Goal: Task Accomplishment & Management: Complete application form

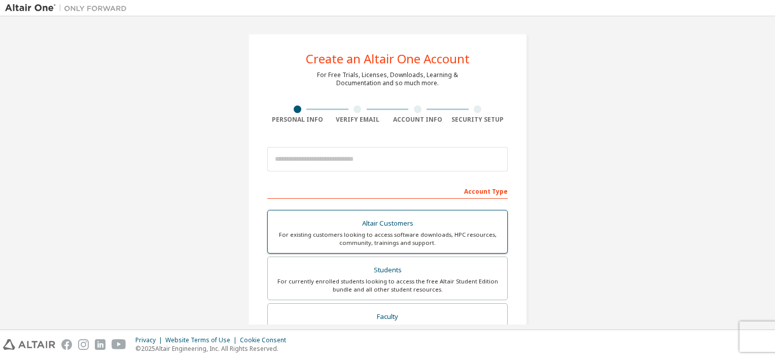
click at [356, 220] on div "Altair Customers" at bounding box center [387, 224] width 227 height 14
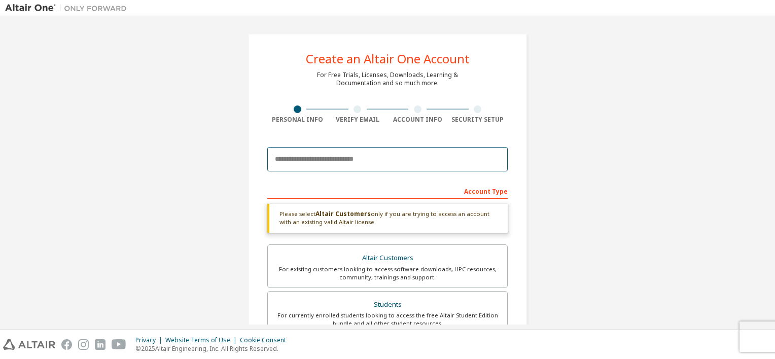
click at [373, 158] on input "email" at bounding box center [387, 159] width 240 height 24
click at [343, 161] on input "email" at bounding box center [387, 159] width 240 height 24
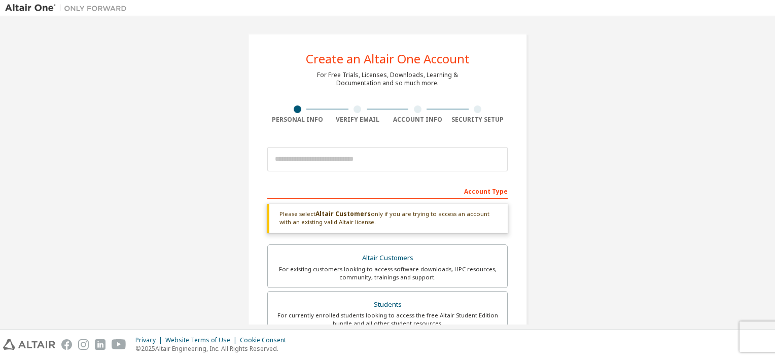
click at [492, 220] on div "Create an Altair One Account For Free Trials, Licenses, Downloads, Learning & D…" at bounding box center [387, 307] width 765 height 572
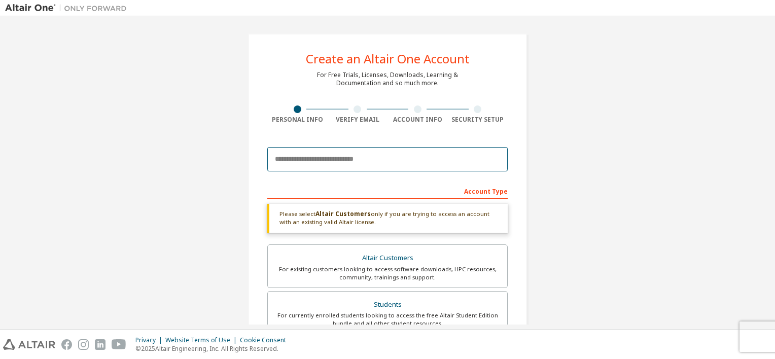
click at [361, 154] on input "email" at bounding box center [387, 159] width 240 height 24
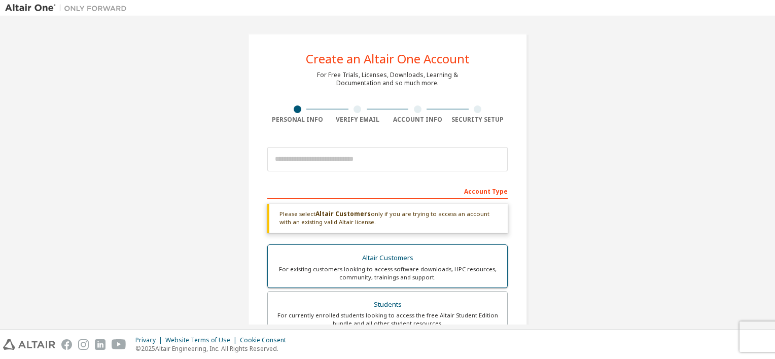
click at [463, 220] on div "For existing customers looking to access software downloads, HPC resources, com…" at bounding box center [387, 273] width 227 height 16
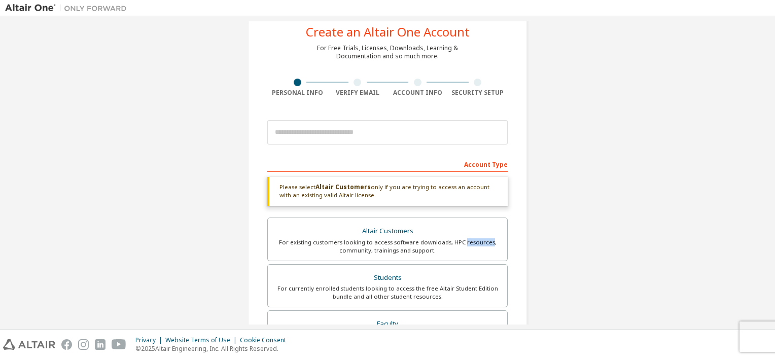
scroll to position [101, 0]
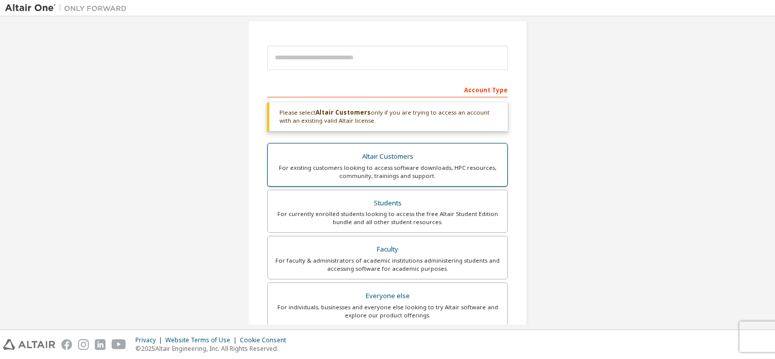
click at [418, 168] on div "For existing customers looking to access software downloads, HPC resources, com…" at bounding box center [387, 172] width 227 height 16
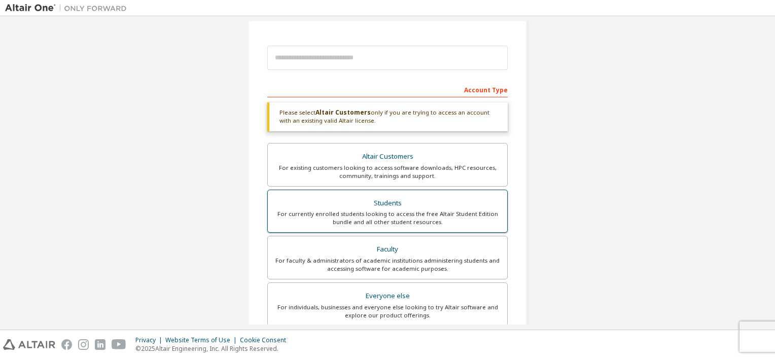
click at [416, 204] on div "Students" at bounding box center [387, 203] width 227 height 14
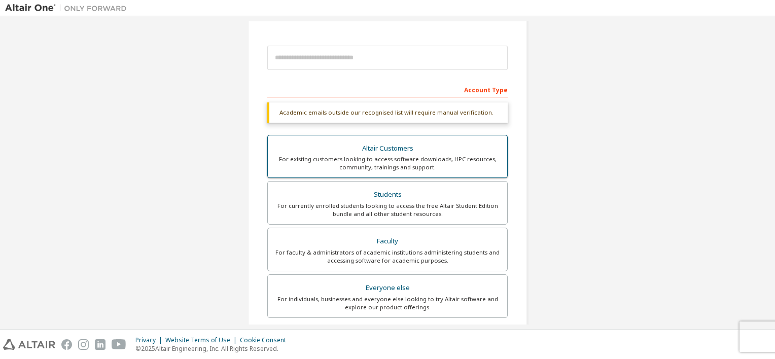
click at [412, 146] on div "Altair Customers" at bounding box center [387, 149] width 227 height 14
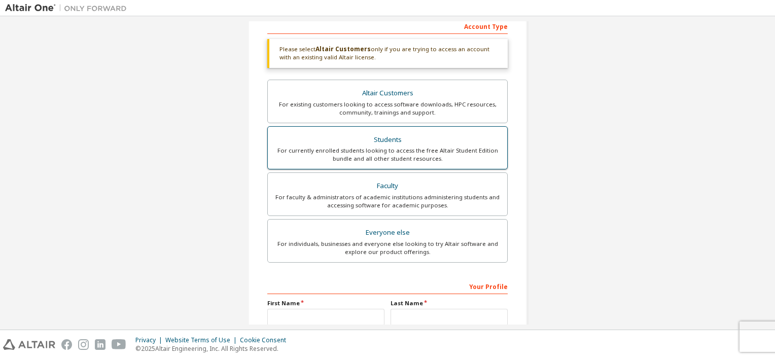
click at [414, 139] on div "Students" at bounding box center [387, 140] width 227 height 14
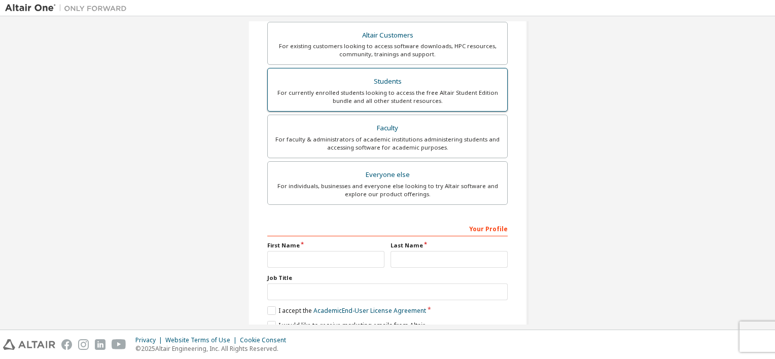
scroll to position [216, 0]
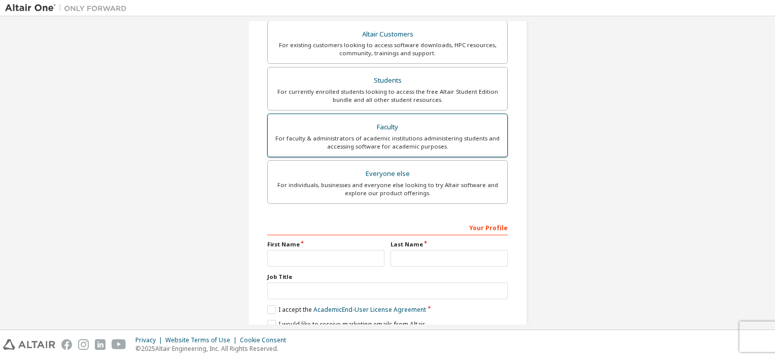
click at [415, 128] on div "Faculty" at bounding box center [387, 127] width 227 height 14
click at [420, 170] on div "Everyone else" at bounding box center [387, 174] width 227 height 14
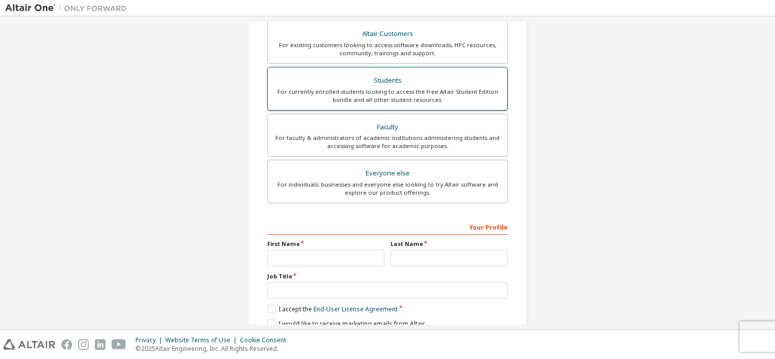
click at [412, 93] on div "For currently enrolled students looking to access the free Altair Student Editi…" at bounding box center [387, 96] width 227 height 16
click at [425, 156] on div "Altair Customers For existing customers looking to access software downloads, H…" at bounding box center [387, 114] width 240 height 186
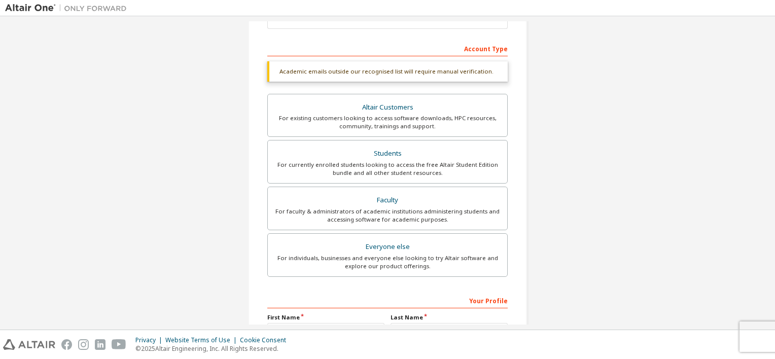
scroll to position [114, 0]
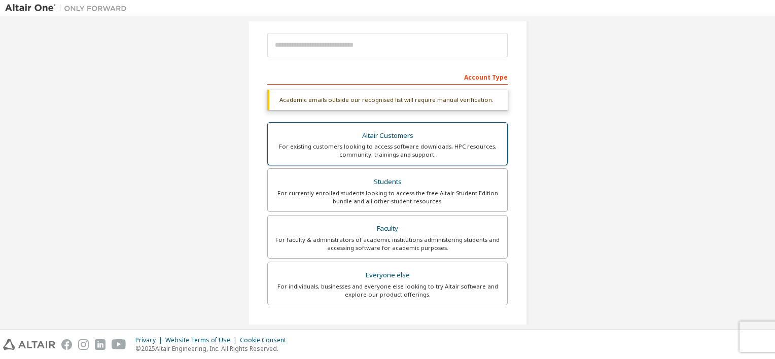
click at [410, 135] on div "Altair Customers" at bounding box center [387, 136] width 227 height 14
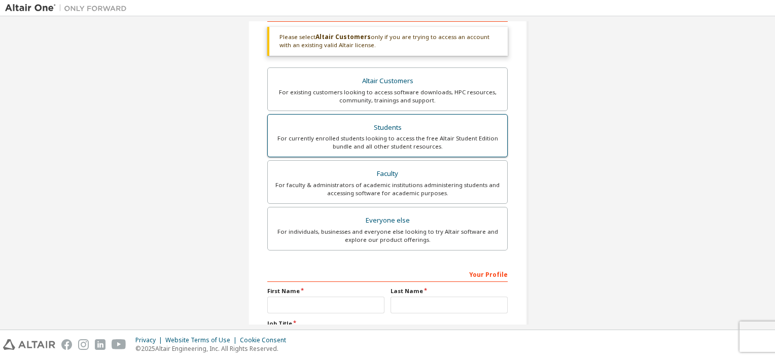
scroll to position [165, 0]
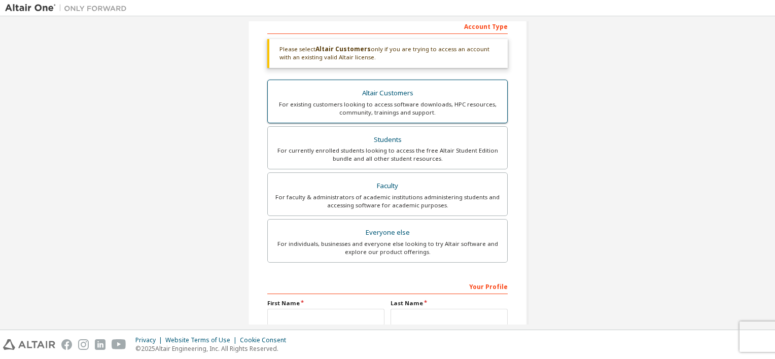
click at [375, 102] on div "For existing customers looking to access software downloads, HPC resources, com…" at bounding box center [387, 108] width 227 height 16
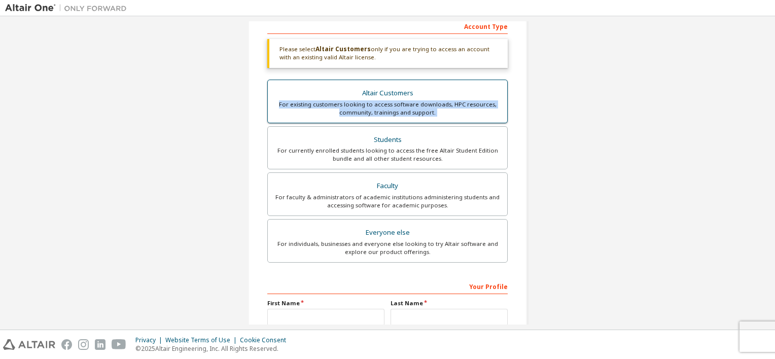
click at [375, 102] on div "For existing customers looking to access software downloads, HPC resources, com…" at bounding box center [387, 108] width 227 height 16
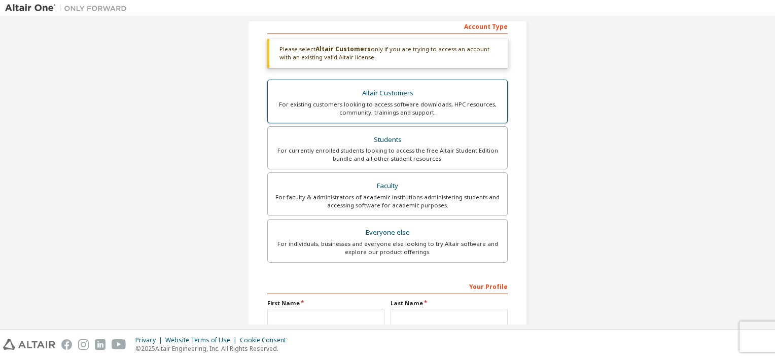
drag, startPoint x: 375, startPoint y: 102, endPoint x: 322, endPoint y: 93, distance: 53.6
click at [322, 93] on div "Altair Customers" at bounding box center [387, 93] width 227 height 14
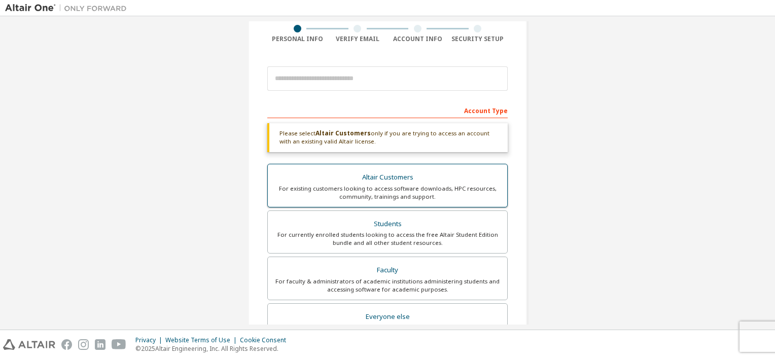
scroll to position [63, 0]
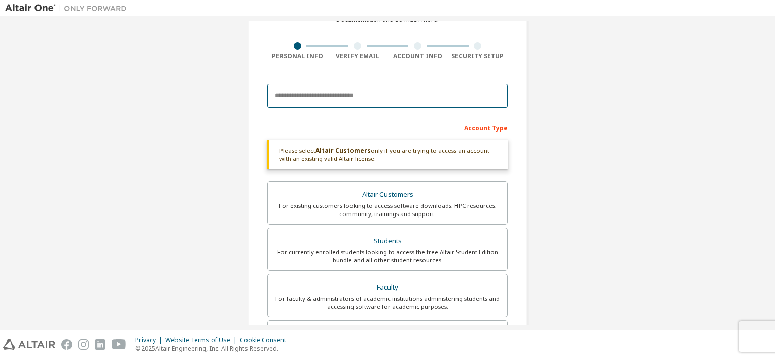
click at [322, 93] on input "email" at bounding box center [387, 96] width 240 height 24
click at [380, 99] on input "email" at bounding box center [387, 96] width 240 height 24
paste input "**********"
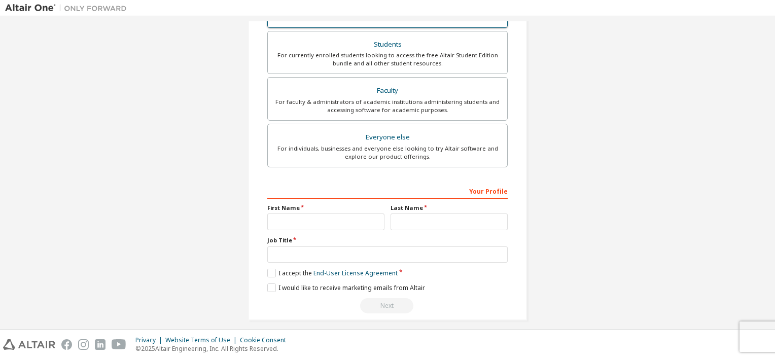
scroll to position [266, 0]
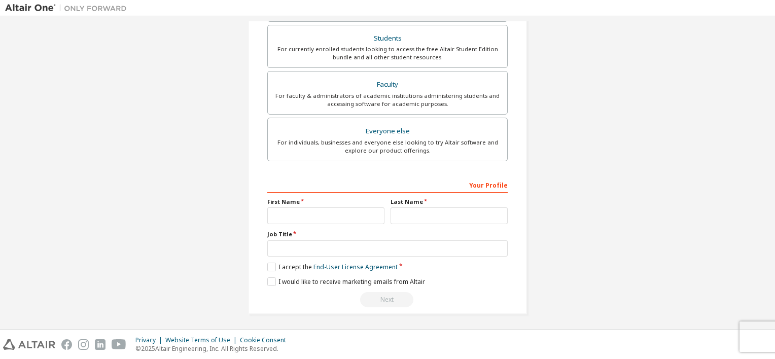
type input "**********"
click at [347, 216] on input "text" at bounding box center [325, 215] width 117 height 17
type input "**"
click at [441, 214] on input "text" at bounding box center [449, 215] width 117 height 17
type input "***"
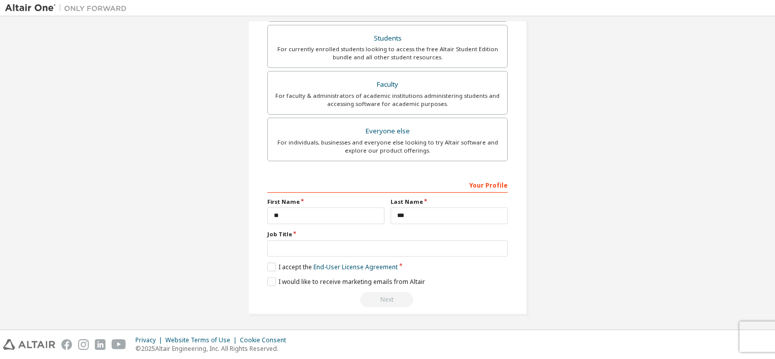
click at [431, 220] on div "Your Profile First Name ** Last Name *** Job Title Please provide State/Provinc…" at bounding box center [387, 242] width 240 height 131
click at [435, 220] on input "text" at bounding box center [387, 248] width 240 height 17
type input "********"
click at [287, 220] on label "I accept the End-User License Agreement" at bounding box center [332, 267] width 130 height 9
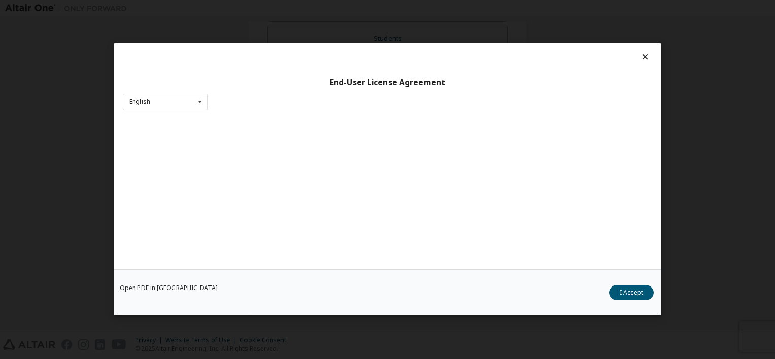
click at [295, 220] on div "Open PDF in New Tab I Accept" at bounding box center [388, 293] width 548 height 46
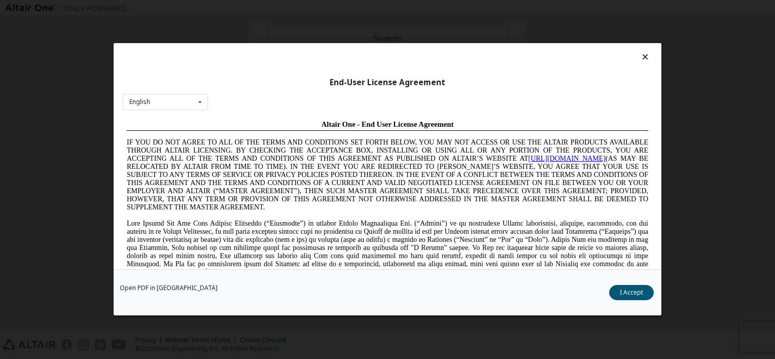
scroll to position [0, 0]
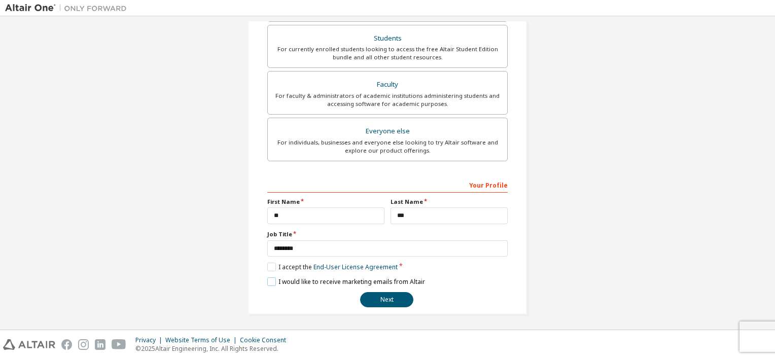
click at [290, 220] on label "I would like to receive marketing emails from Altair" at bounding box center [346, 281] width 158 height 9
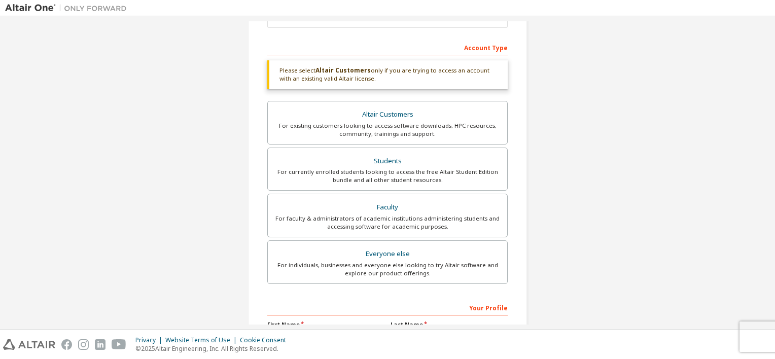
scroll to position [114, 0]
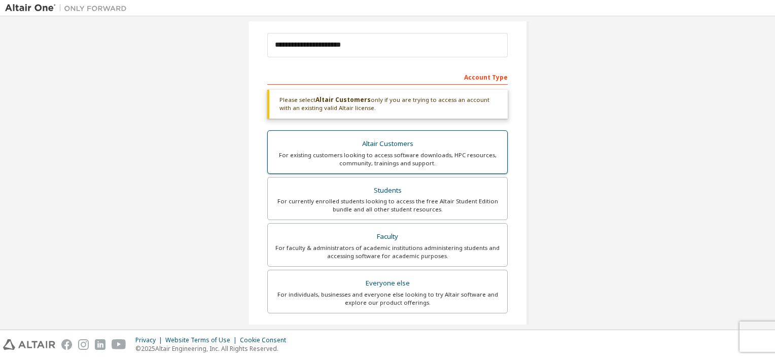
click at [357, 170] on label "Altair Customers For existing customers looking to access software downloads, H…" at bounding box center [387, 152] width 240 height 44
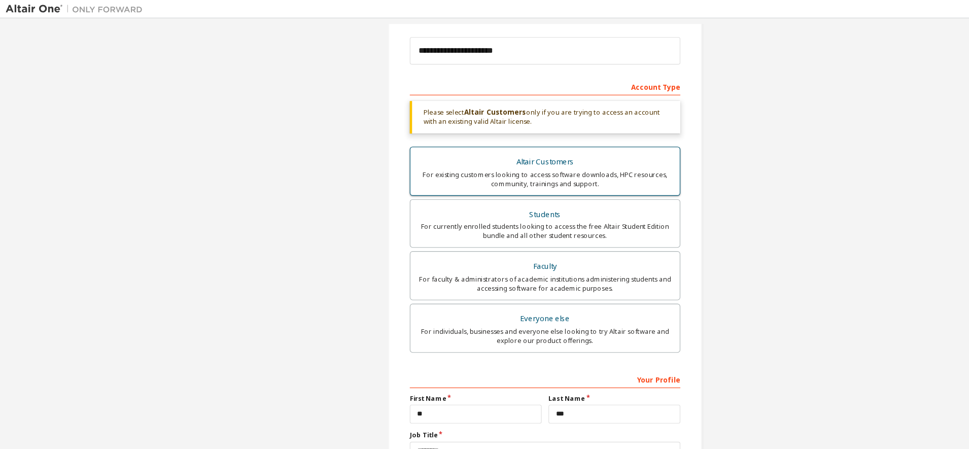
scroll to position [115, 0]
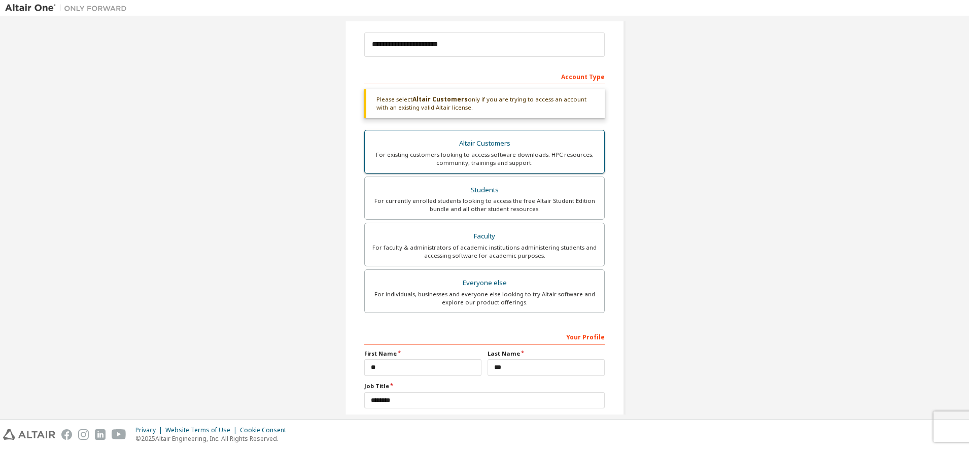
click at [492, 149] on div "Altair Customers" at bounding box center [484, 143] width 227 height 14
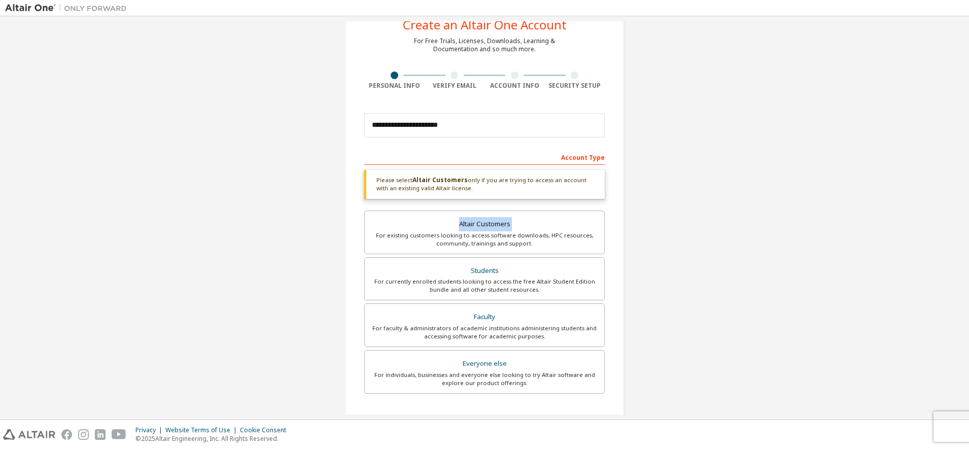
scroll to position [0, 0]
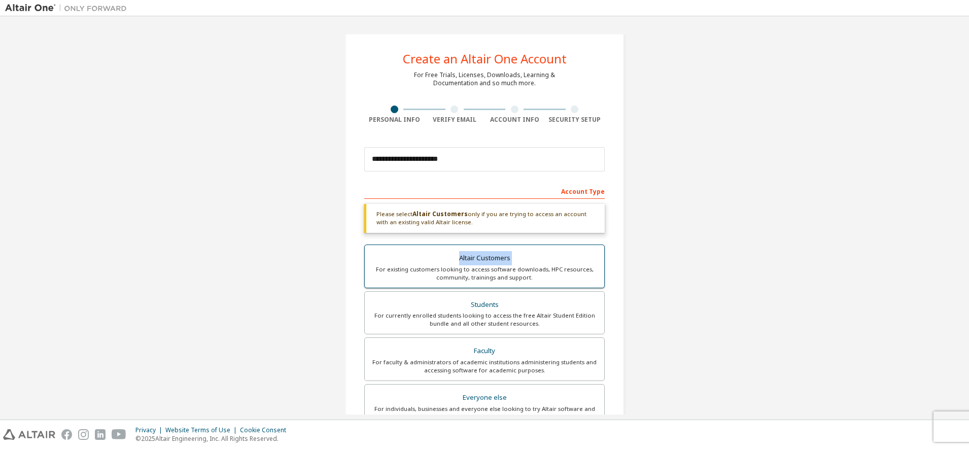
click at [492, 220] on div "Altair Customers" at bounding box center [484, 258] width 227 height 14
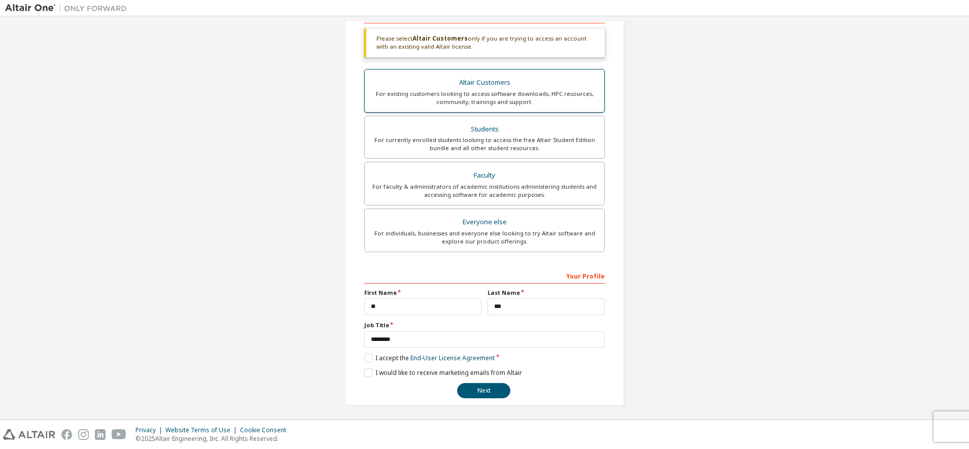
scroll to position [179, 0]
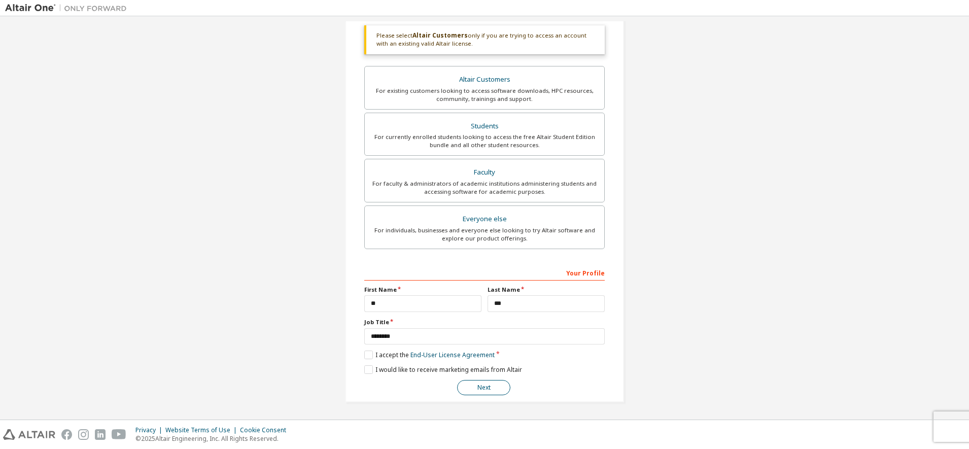
click at [483, 220] on button "Next" at bounding box center [483, 387] width 53 height 15
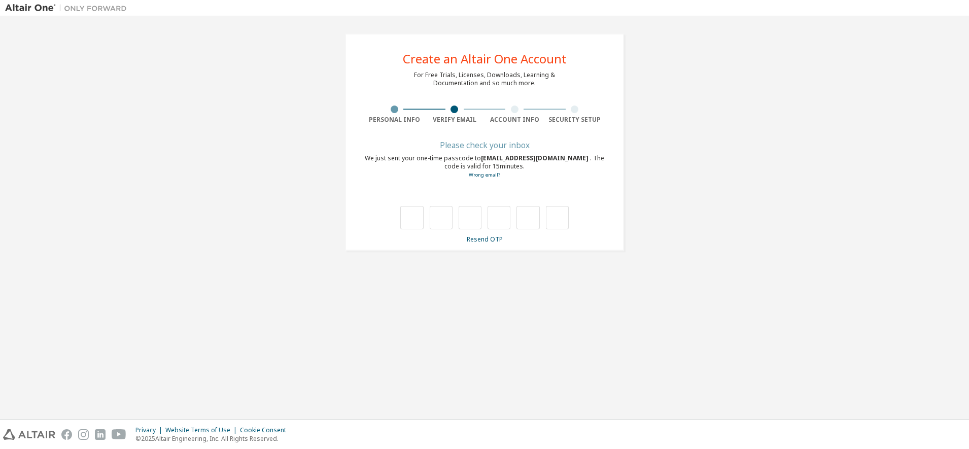
scroll to position [0, 0]
